Goal: Transaction & Acquisition: Purchase product/service

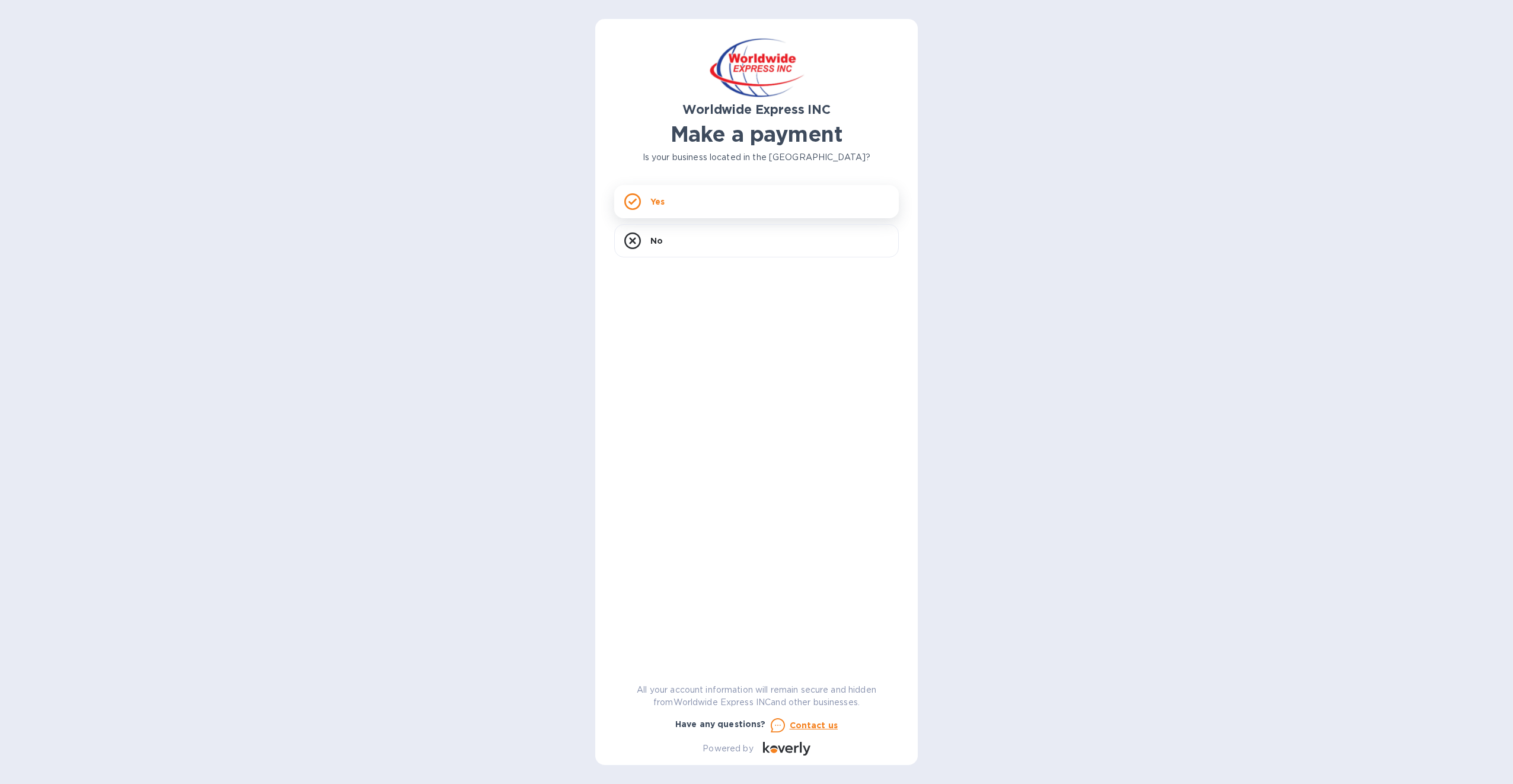
click at [690, 194] on div "Yes" at bounding box center [756, 202] width 285 height 34
click at [693, 202] on div "Yes" at bounding box center [756, 202] width 285 height 34
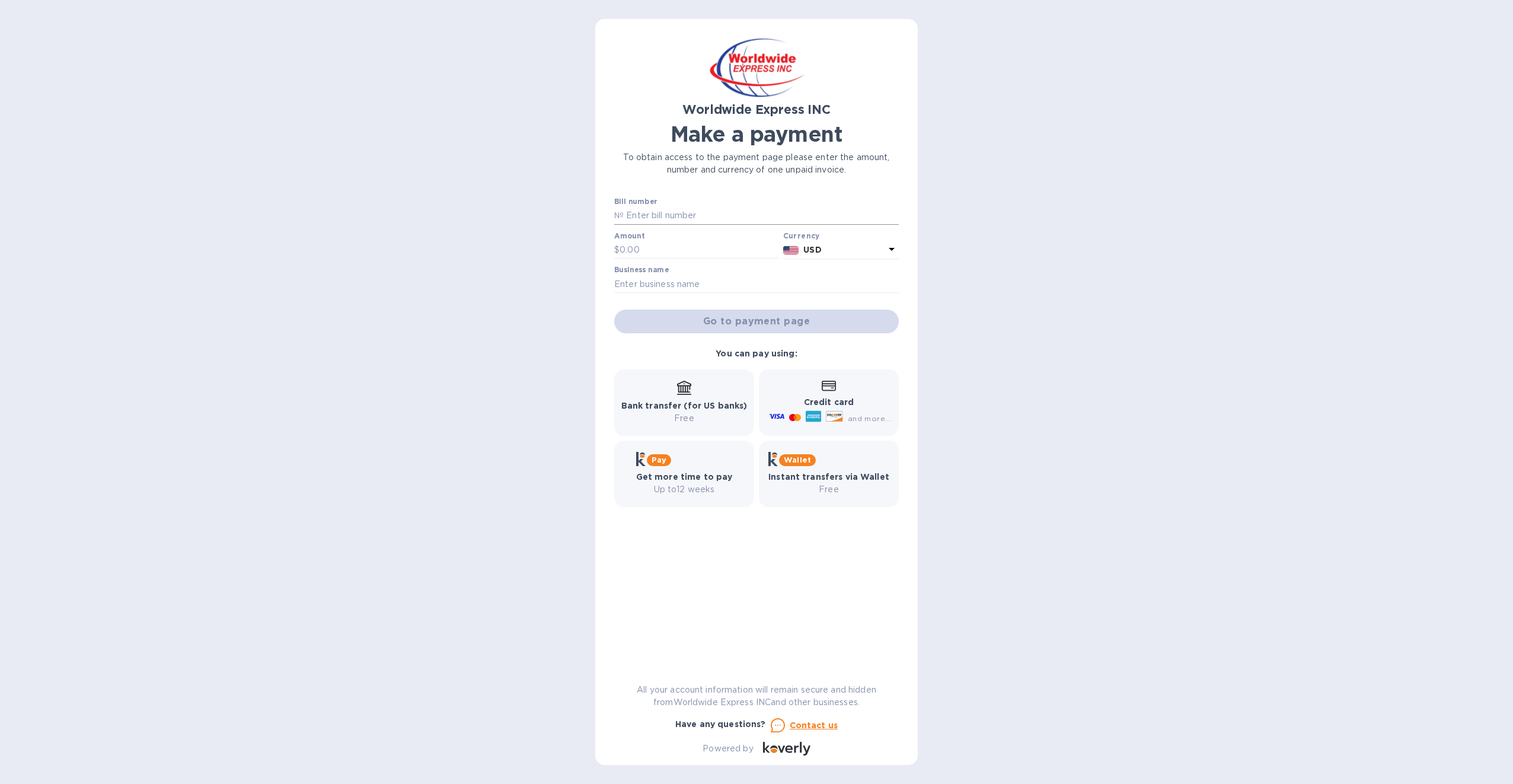
click at [634, 214] on input "text" at bounding box center [761, 216] width 275 height 18
click at [627, 220] on input "text" at bounding box center [761, 216] width 275 height 18
paste input "B00024193"
type input "B00024193"
click at [664, 245] on input "text" at bounding box center [699, 250] width 159 height 18
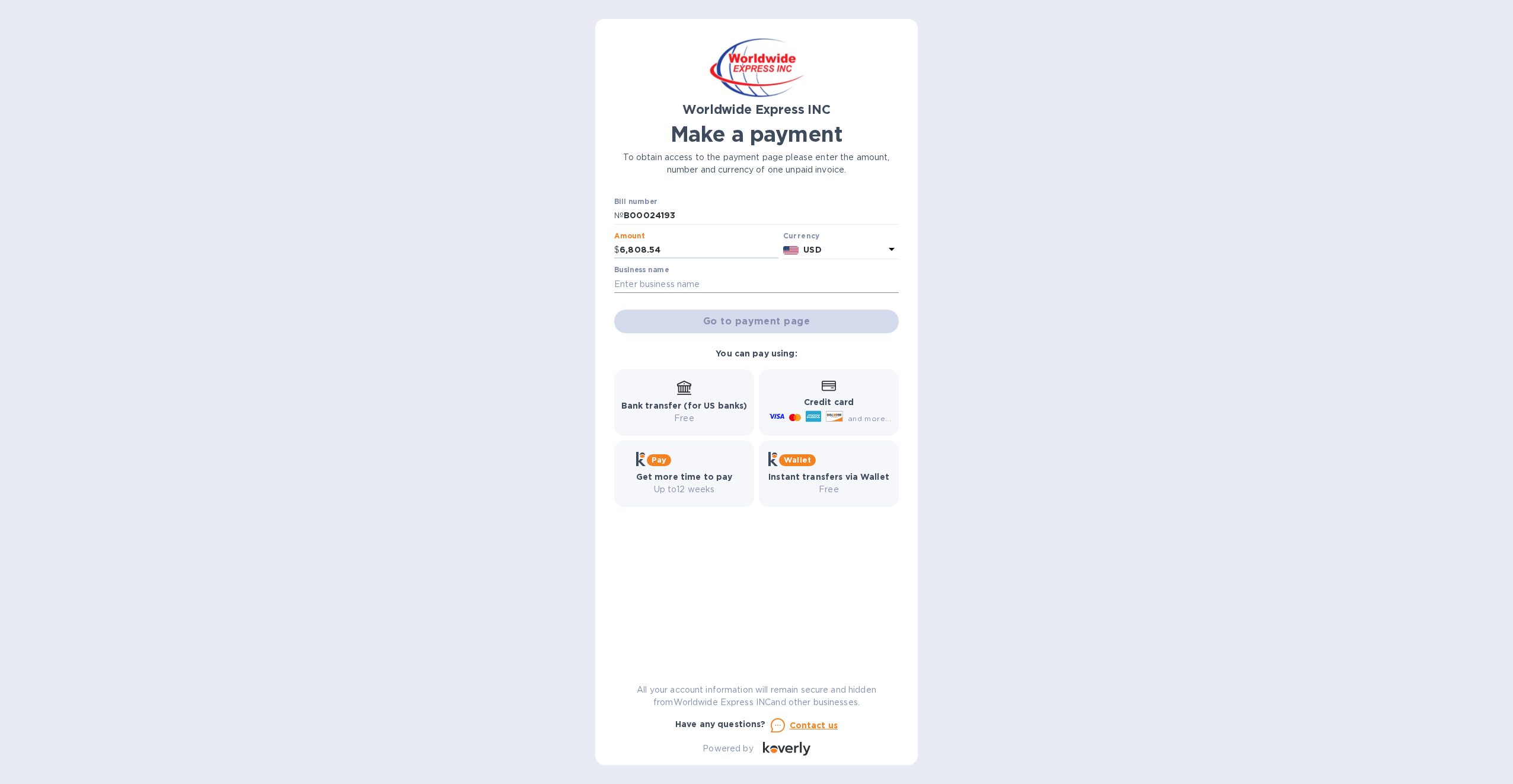
type input "6,808.54"
click at [723, 280] on input "text" at bounding box center [756, 284] width 285 height 18
type input "MEDICAL QUANT USA INC"
click at [867, 407] on p "Credit card" at bounding box center [828, 402] width 124 height 12
click at [729, 318] on span "Go to payment page" at bounding box center [756, 321] width 266 height 14
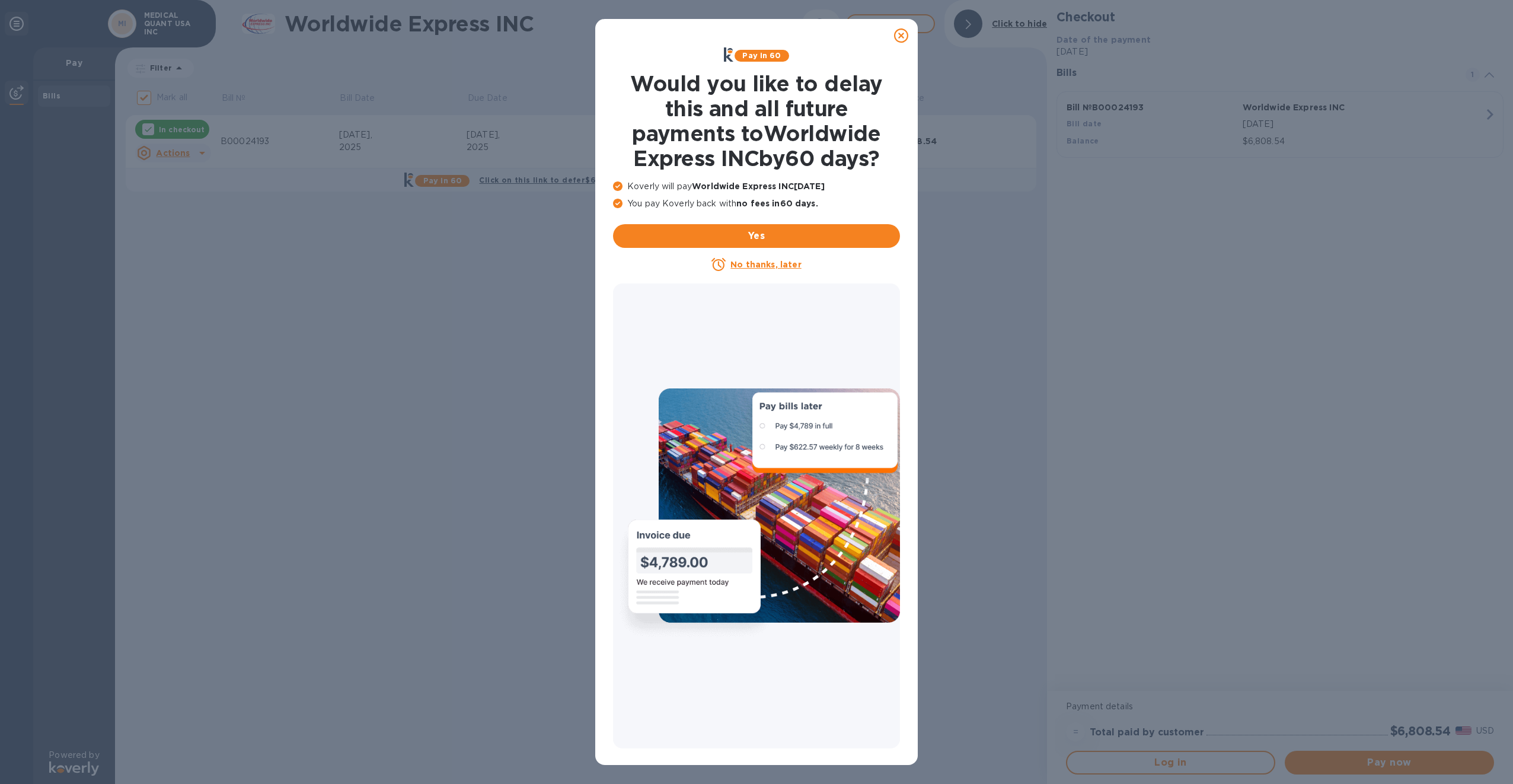
click at [904, 36] on icon at bounding box center [902, 35] width 14 height 14
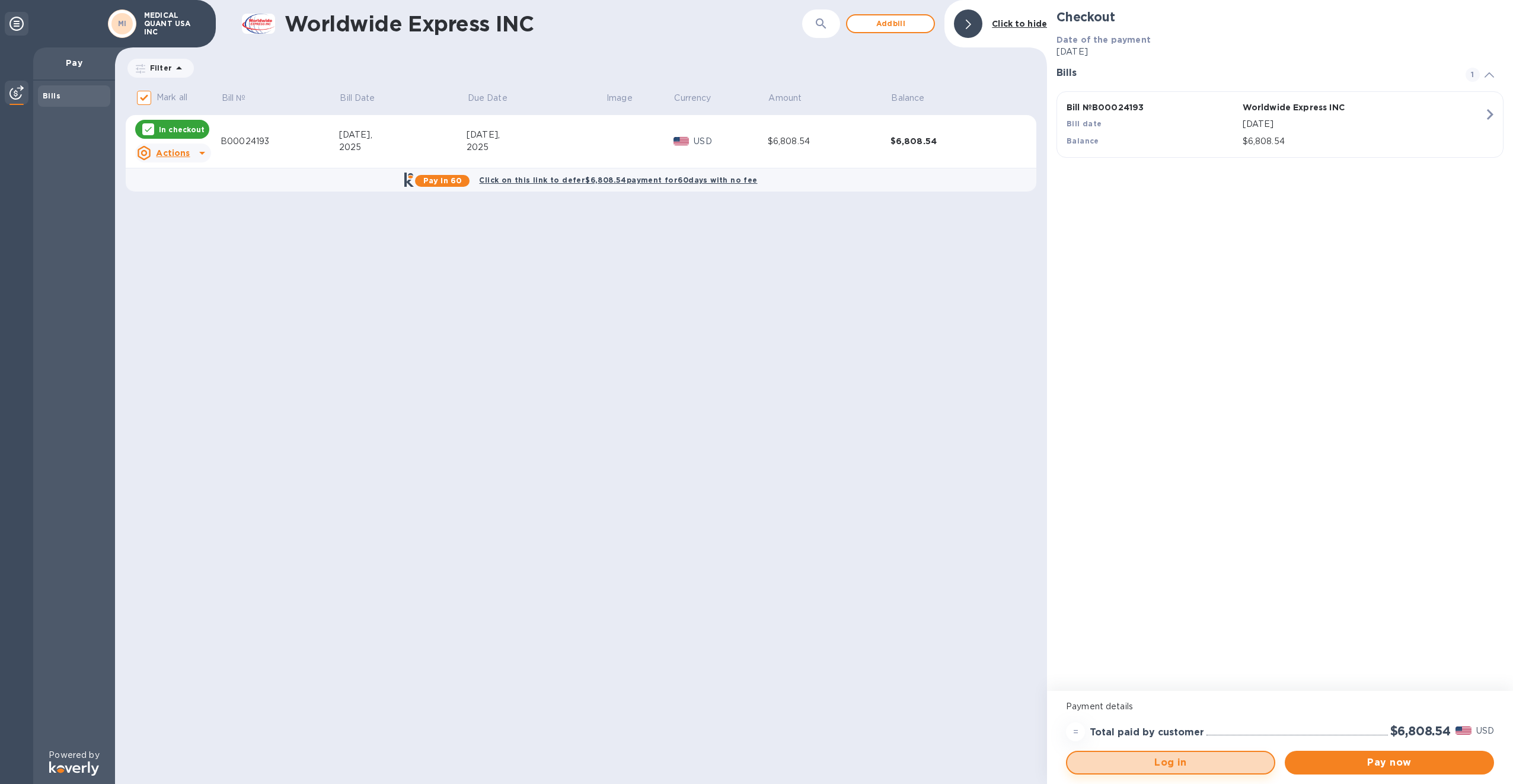
click at [1179, 765] on span "Log in" at bounding box center [1171, 762] width 188 height 14
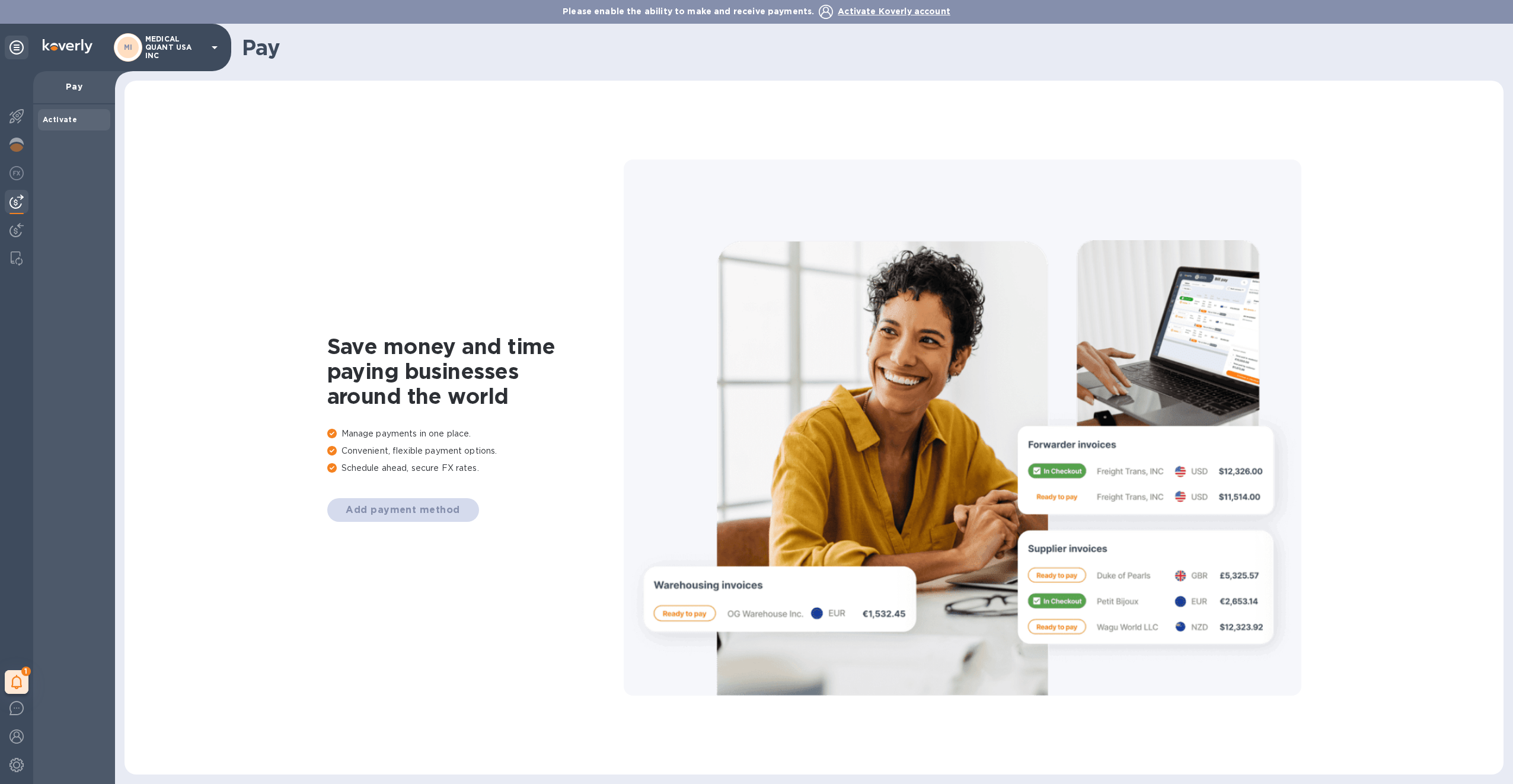
click at [204, 48] on p "MEDICAL QUANT USA INC" at bounding box center [175, 48] width 59 height 25
click at [80, 173] on div at bounding box center [756, 392] width 1513 height 784
click at [15, 166] on img at bounding box center [17, 173] width 14 height 14
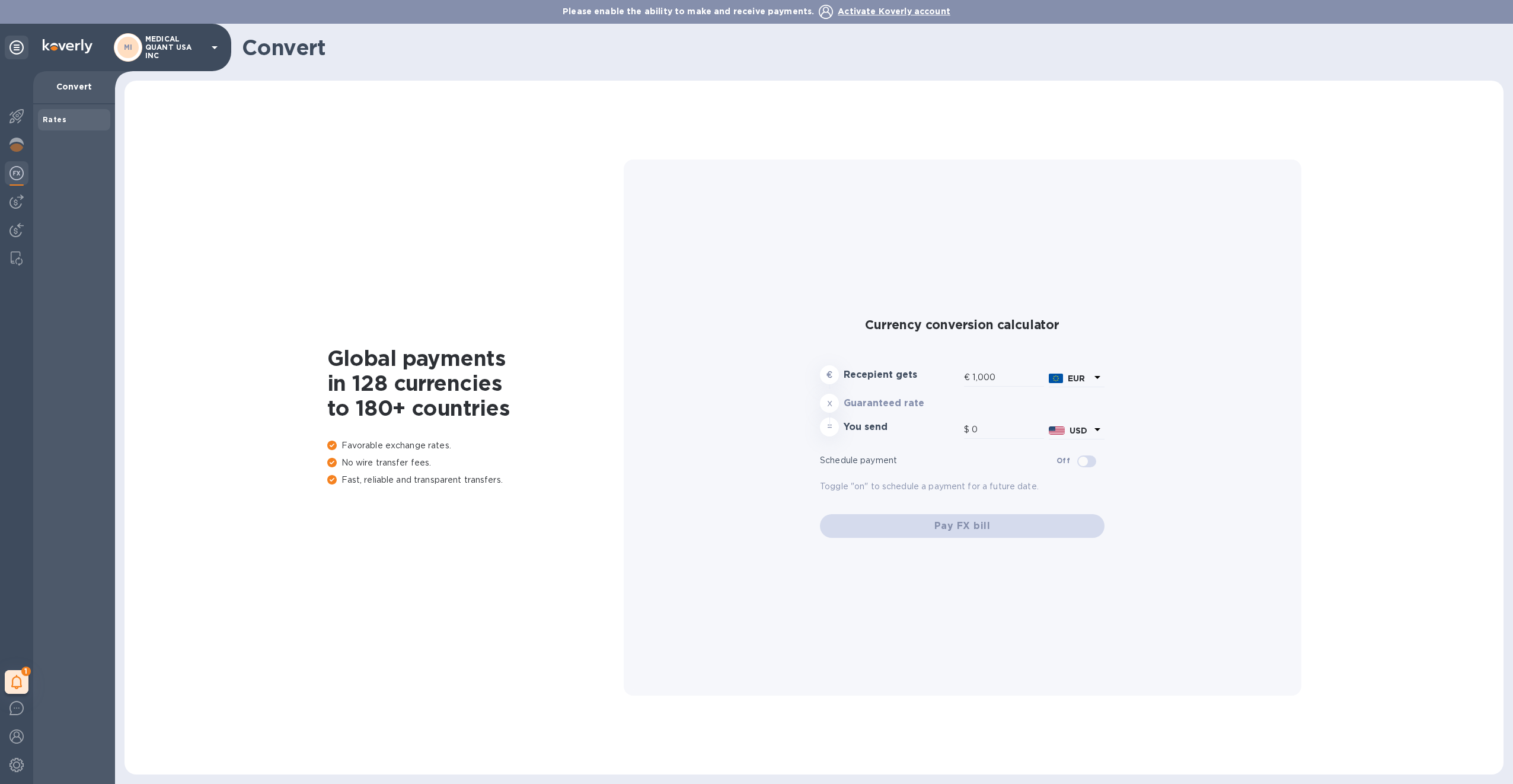
type input "1,177.17"
click at [8, 115] on div at bounding box center [16, 117] width 24 height 26
